Goal: Transaction & Acquisition: Purchase product/service

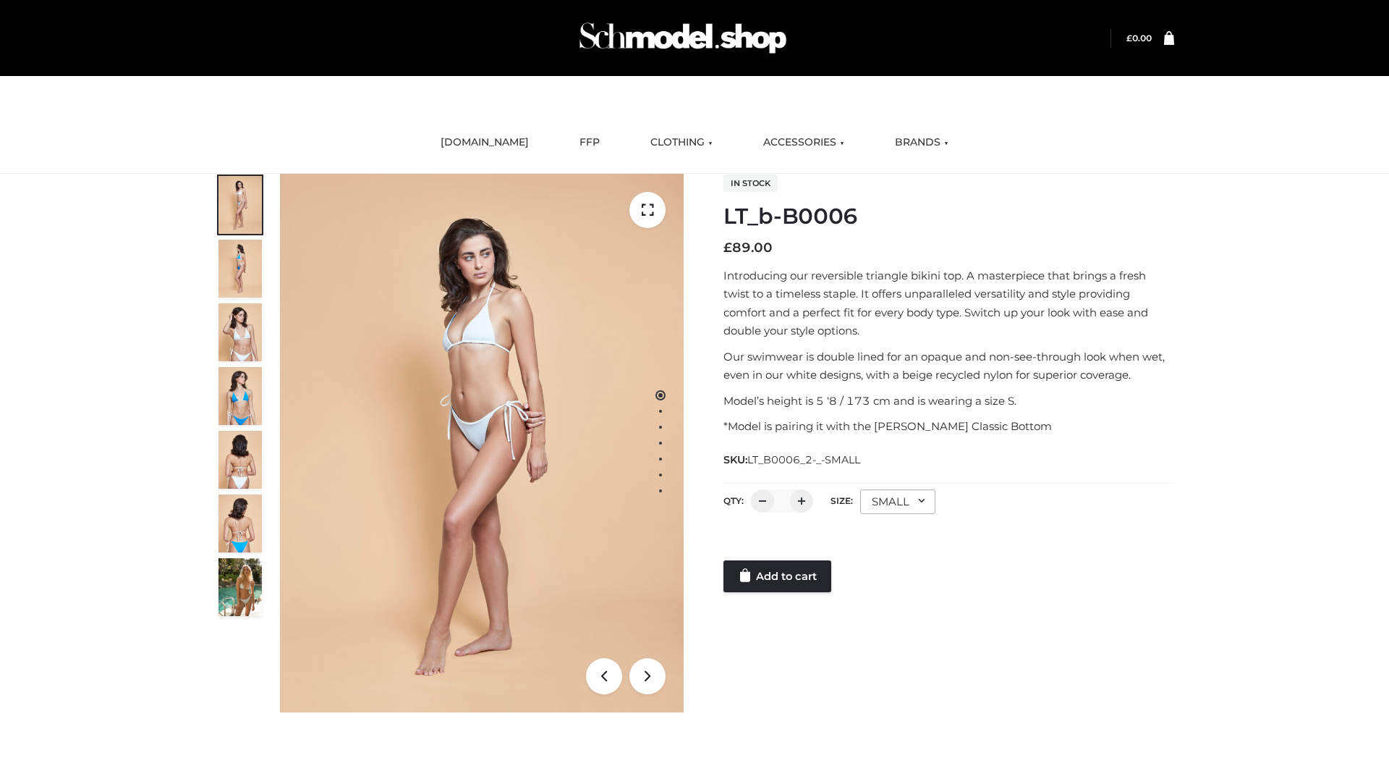
click at [779, 576] on link "Add to cart" at bounding box center [778, 576] width 108 height 32
